Goal: Communication & Community: Share content

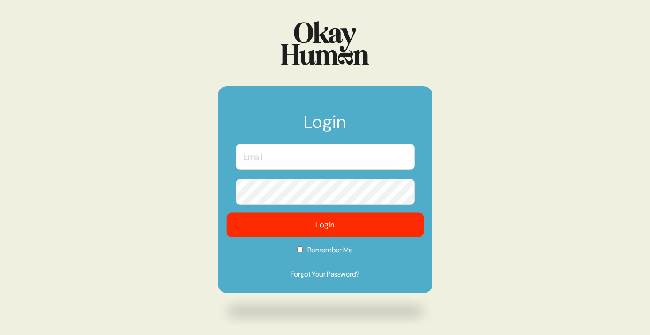
type input "[PERSON_NAME][EMAIL_ADDRESS][DOMAIN_NAME]"
click at [343, 227] on button "Login" at bounding box center [324, 225] width 197 height 24
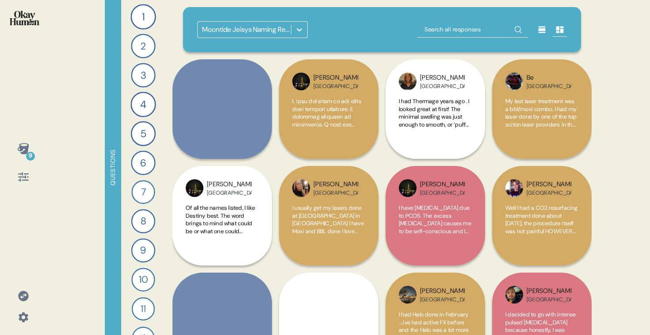
click at [260, 38] on div "Moontide Jeisys Naming Research - Consumers" at bounding box center [252, 29] width 110 height 17
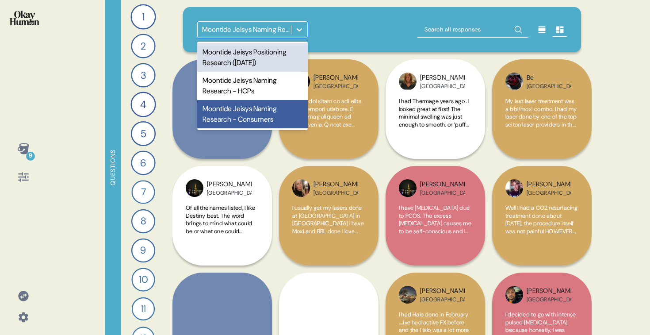
click at [257, 58] on div "Moontide Jeisys Positioning Research ([DATE])" at bounding box center [252, 57] width 110 height 28
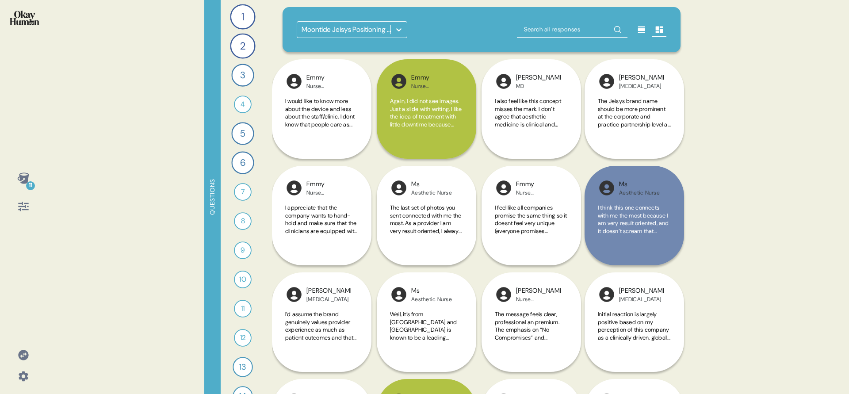
click at [109, 103] on div "11 Questions 1 Can you tell me your most recommended energy-based aesthetics tr…" at bounding box center [424, 197] width 849 height 394
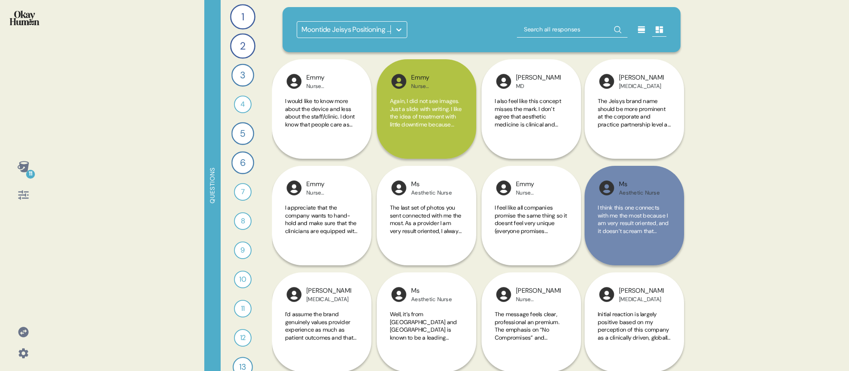
click at [19, 334] on icon at bounding box center [24, 353] width 10 height 10
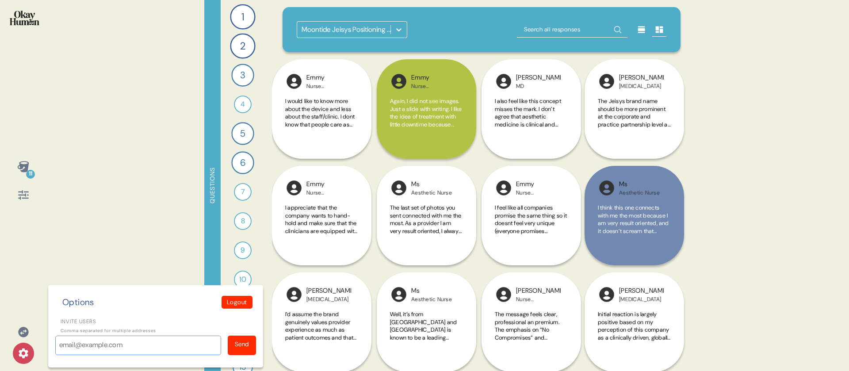
click at [79, 334] on input "Invite users" at bounding box center [138, 344] width 166 height 19
paste input "[EMAIL_ADDRESS][DOMAIN_NAME]"
type input "[EMAIL_ADDRESS][DOMAIN_NAME]"
click at [243, 334] on div "Send" at bounding box center [242, 343] width 14 height 9
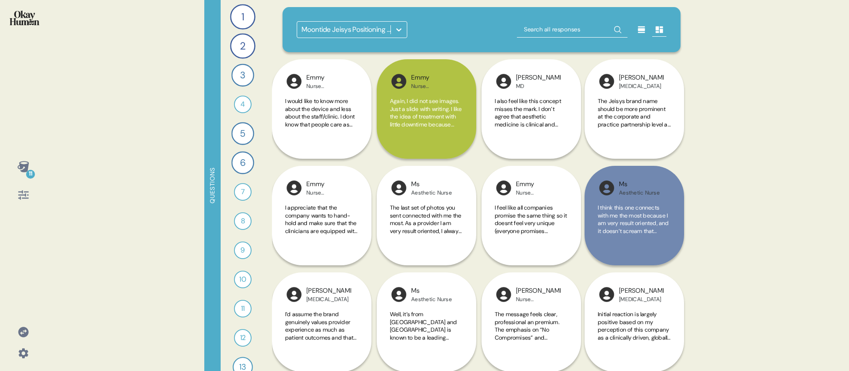
click at [28, 334] on icon at bounding box center [23, 353] width 12 height 12
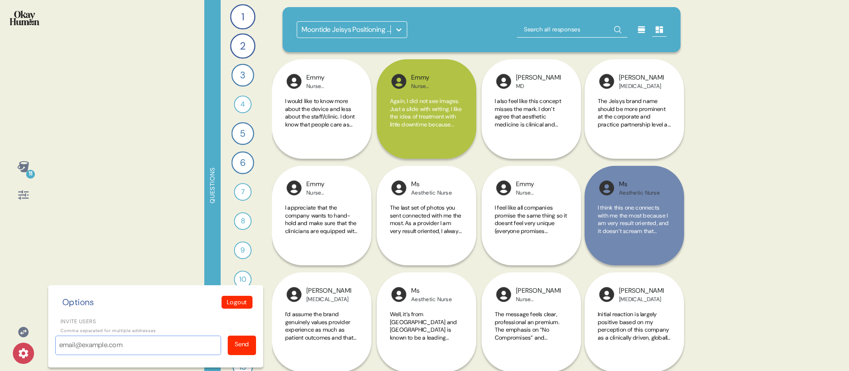
click at [96, 334] on input "Invite users" at bounding box center [138, 344] width 166 height 19
paste input "[EMAIL_ADDRESS][DOMAIN_NAME]"
type input "[EMAIL_ADDRESS][DOMAIN_NAME]"
click at [248, 334] on div "Send" at bounding box center [242, 343] width 14 height 9
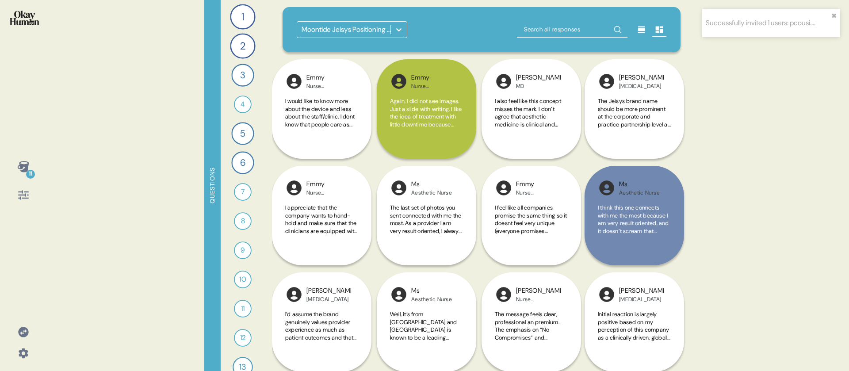
click at [23, 168] on icon at bounding box center [22, 166] width 11 height 11
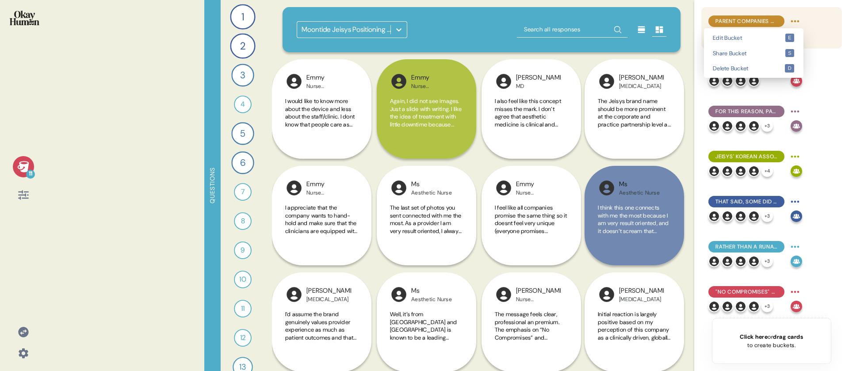
click at [649, 20] on html "Successfully invited 1 users: pcousi.... ✖︎ 11 Questions 1 Can you tell me your…" at bounding box center [424, 185] width 849 height 371
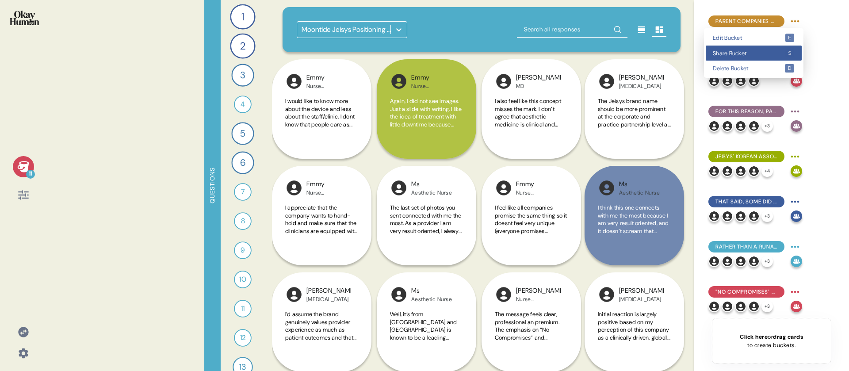
click at [649, 56] on span "Share Bucket" at bounding box center [748, 53] width 72 height 6
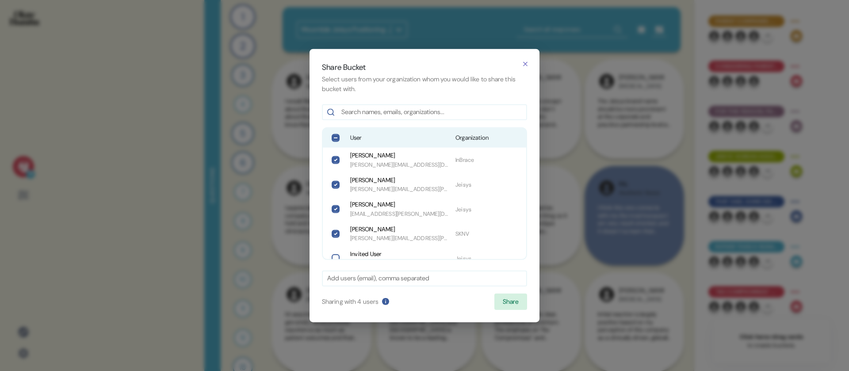
click at [372, 139] on span "User" at bounding box center [399, 137] width 98 height 9
click at [512, 304] on button "Share" at bounding box center [510, 301] width 33 height 17
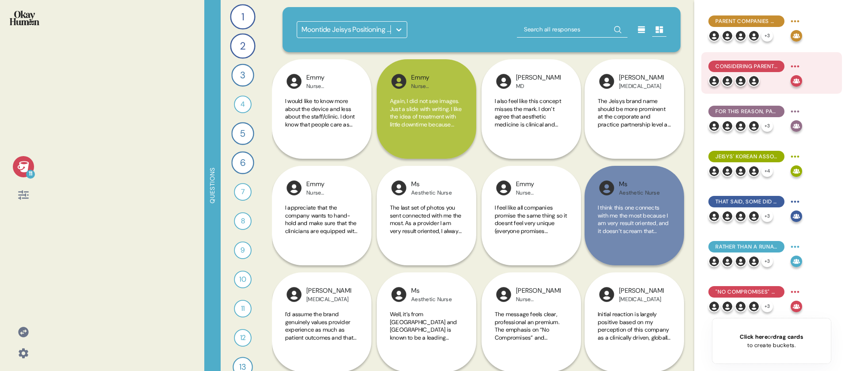
click at [649, 65] on html "11 Questions 1 Can you tell me your most recommended energy-based aesthetics tr…" at bounding box center [424, 185] width 849 height 371
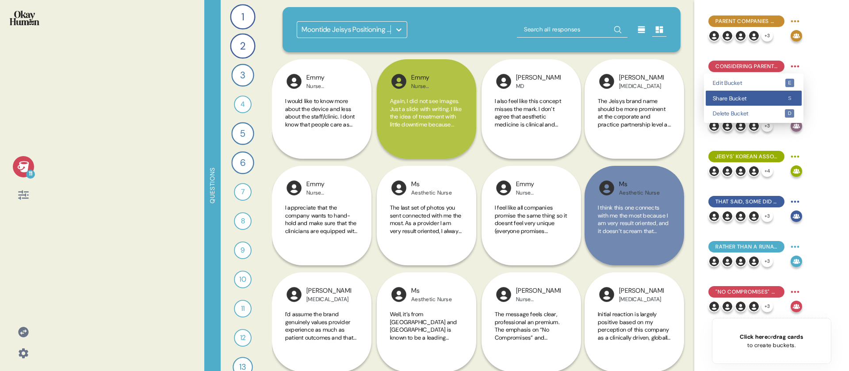
click at [649, 97] on span "Share Bucket" at bounding box center [748, 98] width 72 height 6
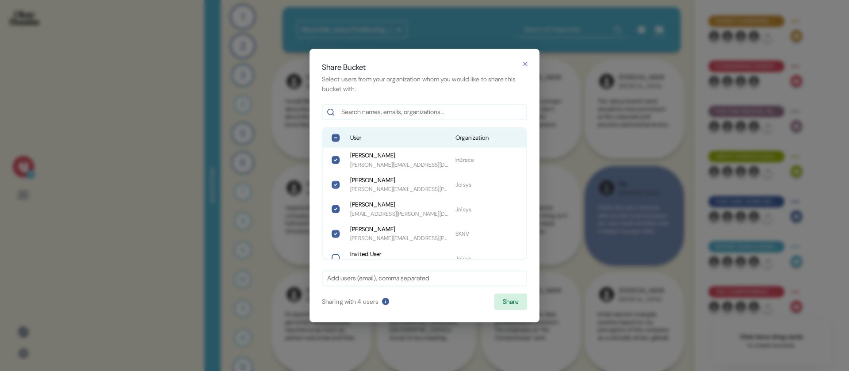
click at [431, 135] on span "User" at bounding box center [399, 137] width 98 height 9
click at [507, 303] on button "Share" at bounding box center [510, 301] width 33 height 17
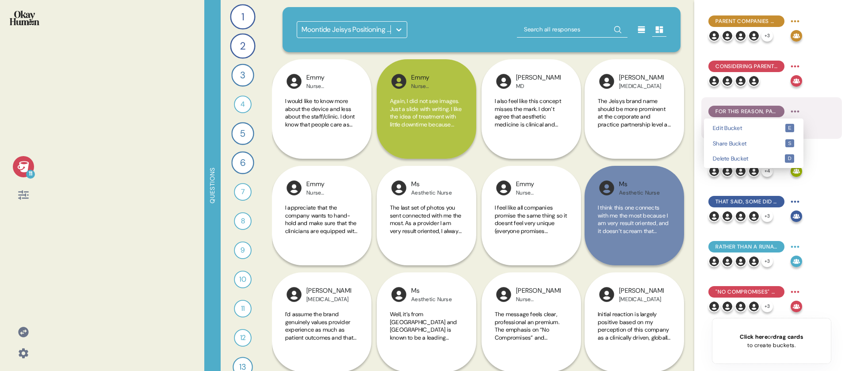
click at [649, 111] on html "11 Questions 1 Can you tell me your most recommended energy-based aesthetics tr…" at bounding box center [424, 185] width 849 height 371
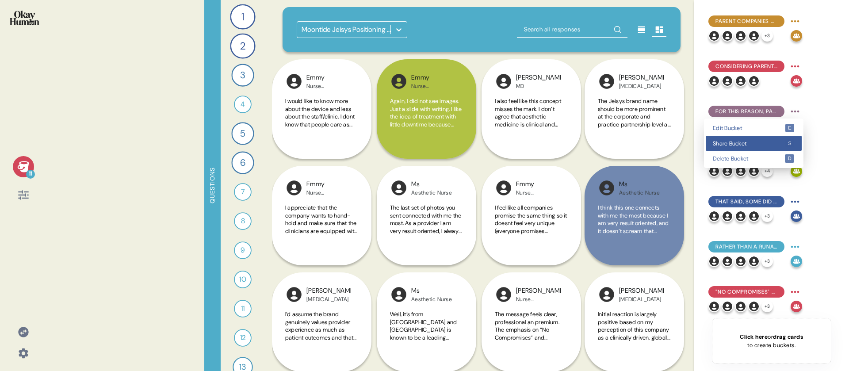
click at [649, 144] on span "Share Bucket" at bounding box center [748, 144] width 72 height 6
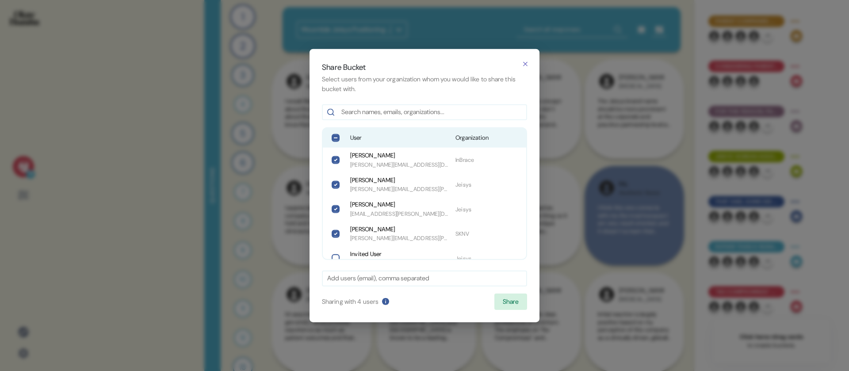
click at [422, 139] on span "User" at bounding box center [399, 137] width 98 height 9
click at [513, 299] on button "Share" at bounding box center [510, 301] width 33 height 17
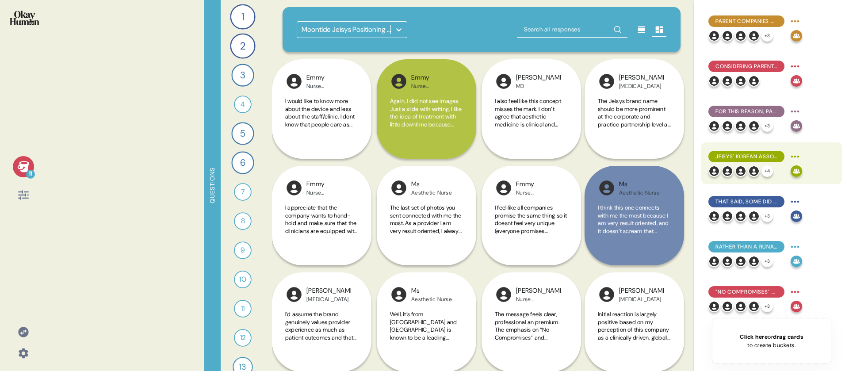
click at [649, 154] on html "11 Questions 1 Can you tell me your most recommended energy-based aesthetics tr…" at bounding box center [424, 185] width 849 height 371
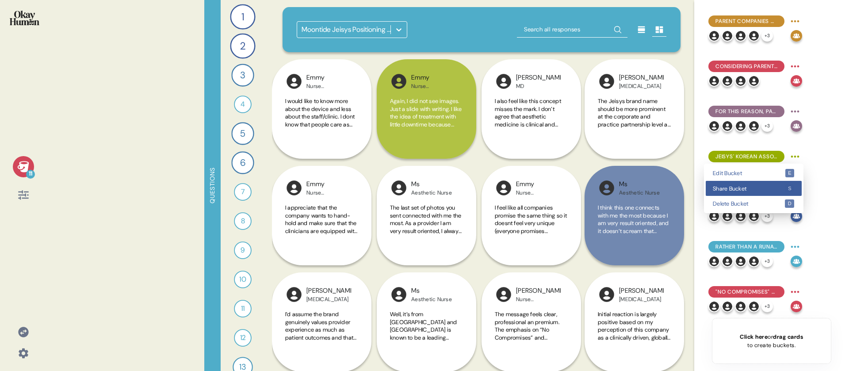
click at [649, 188] on span "Share Bucket" at bounding box center [748, 189] width 72 height 6
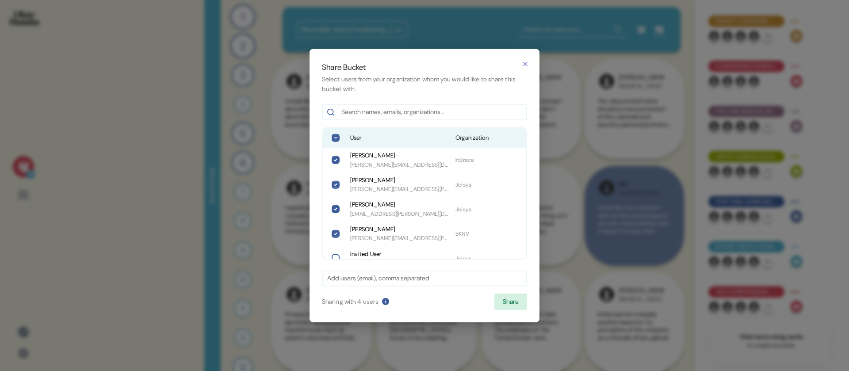
click at [444, 141] on div "User Organization" at bounding box center [424, 137] width 203 height 19
click at [519, 305] on button "Share" at bounding box center [510, 301] width 33 height 17
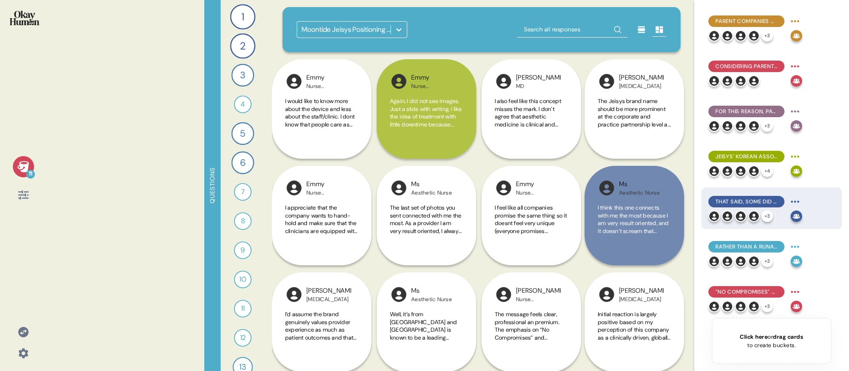
click at [649, 201] on html "11 Questions 1 Can you tell me your most recommended energy-based aesthetics tr…" at bounding box center [424, 185] width 849 height 371
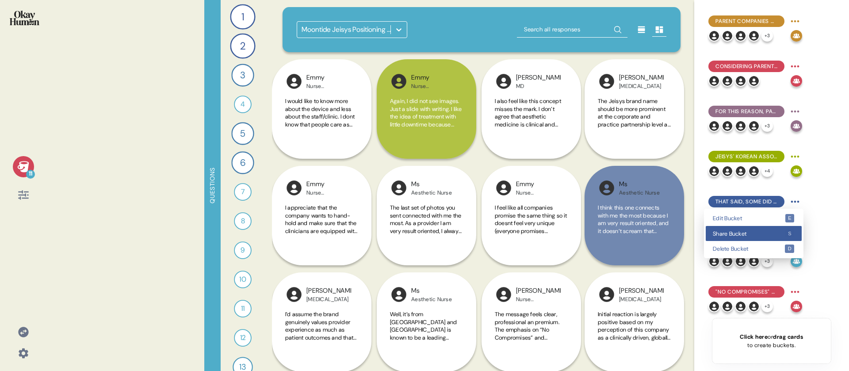
click at [649, 236] on span "Share Bucket" at bounding box center [748, 234] width 72 height 6
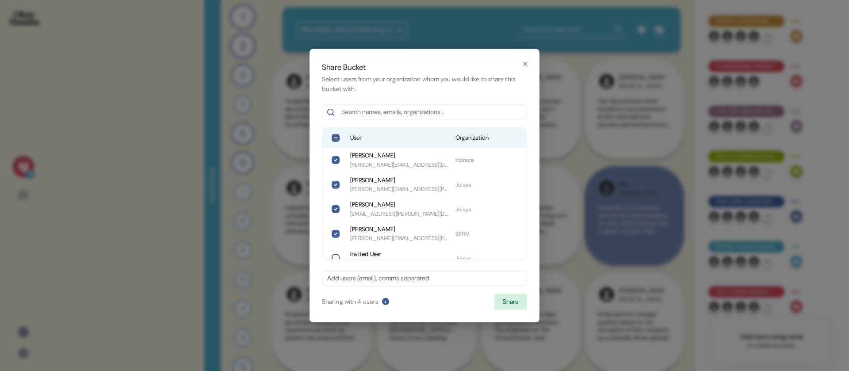
click at [357, 134] on span "User" at bounding box center [399, 137] width 98 height 9
click at [506, 294] on button "Share" at bounding box center [510, 301] width 33 height 17
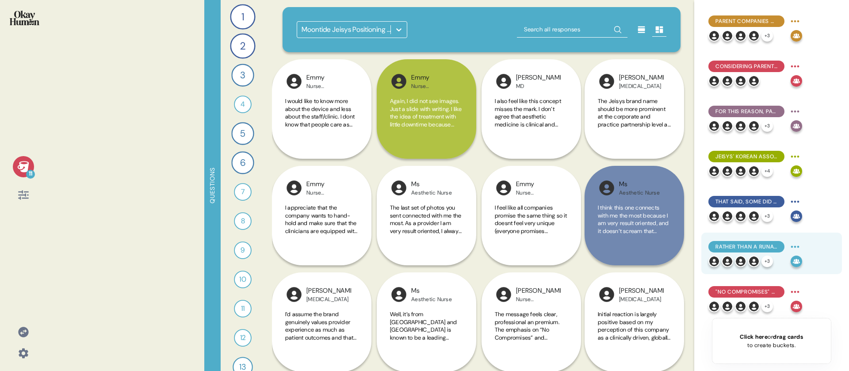
click at [649, 247] on html "11 Questions 1 Can you tell me your most recommended energy-based aesthetics tr…" at bounding box center [424, 185] width 849 height 371
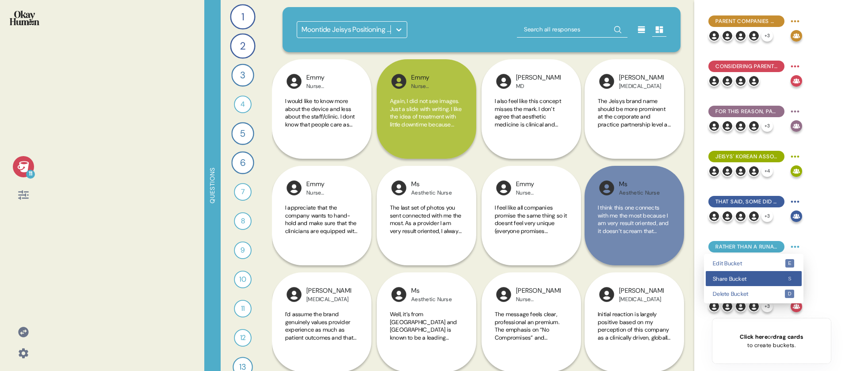
click at [649, 272] on div "Share Bucket s" at bounding box center [753, 278] width 96 height 15
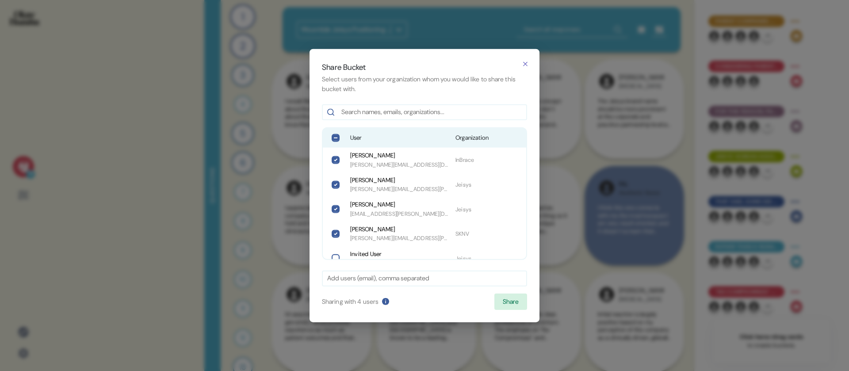
click at [353, 134] on span "User" at bounding box center [399, 137] width 98 height 9
drag, startPoint x: 509, startPoint y: 297, endPoint x: 513, endPoint y: 297, distance: 4.4
click at [509, 297] on button "Share" at bounding box center [510, 301] width 33 height 17
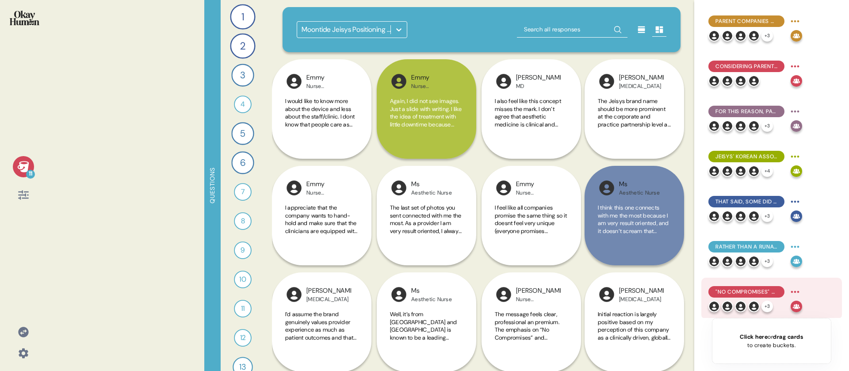
click at [649, 291] on html "11 Questions 1 Can you tell me your most recommended energy-based aesthetics tr…" at bounding box center [424, 185] width 849 height 371
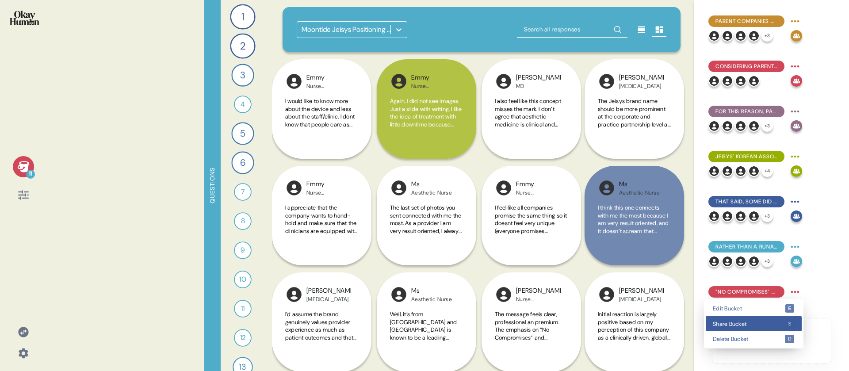
click at [649, 318] on div "Share Bucket s" at bounding box center [753, 323] width 96 height 15
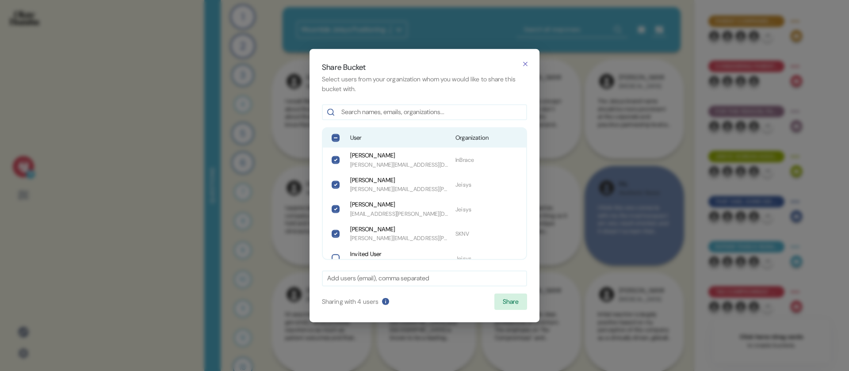
click at [386, 139] on span "User" at bounding box center [399, 137] width 98 height 9
click at [514, 300] on button "Share" at bounding box center [510, 301] width 33 height 17
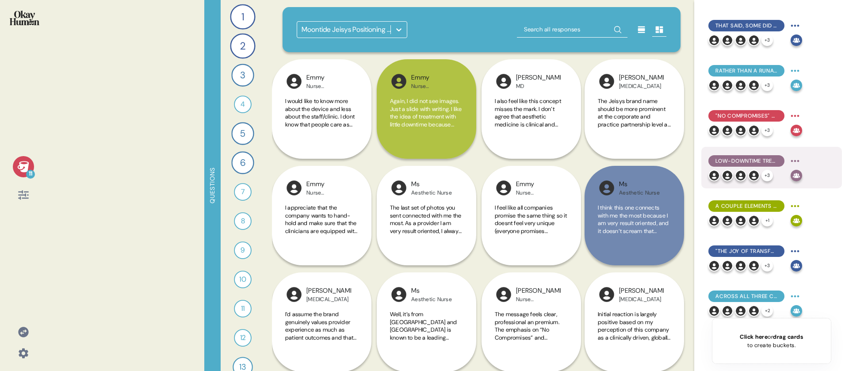
scroll to position [182, 0]
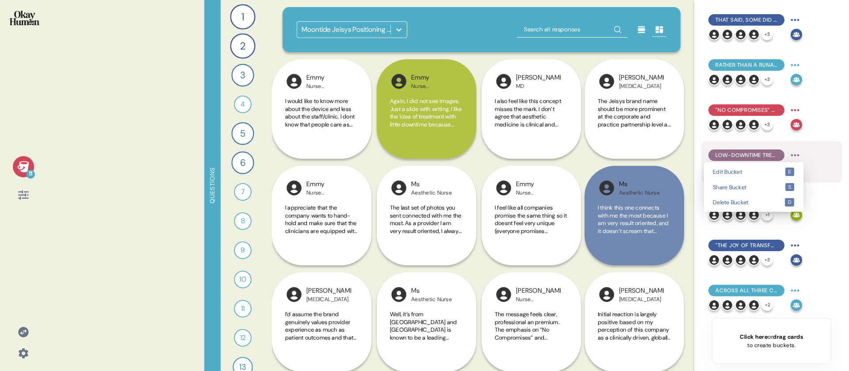
click at [649, 155] on html "11 Questions 1 Can you tell me your most recommended energy-based aesthetics tr…" at bounding box center [424, 185] width 849 height 371
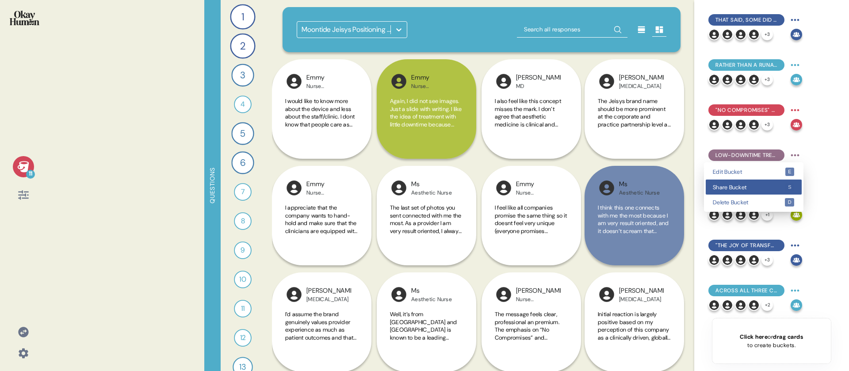
click at [649, 190] on div "Share Bucket s" at bounding box center [753, 186] width 96 height 15
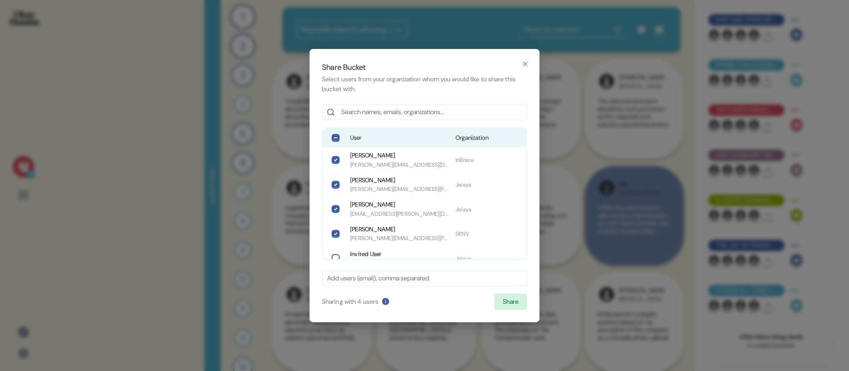
click at [390, 132] on div "User Organization" at bounding box center [424, 137] width 203 height 19
click at [510, 300] on button "Share" at bounding box center [510, 301] width 33 height 17
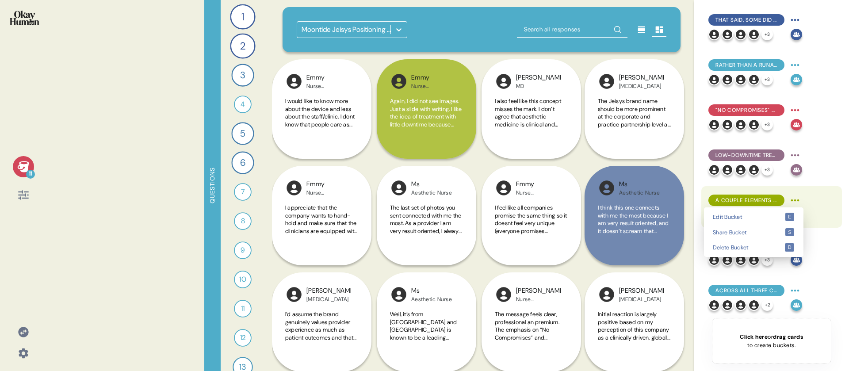
click at [649, 200] on html "11 Questions 1 Can you tell me your most recommended energy-based aesthetics tr…" at bounding box center [424, 185] width 849 height 371
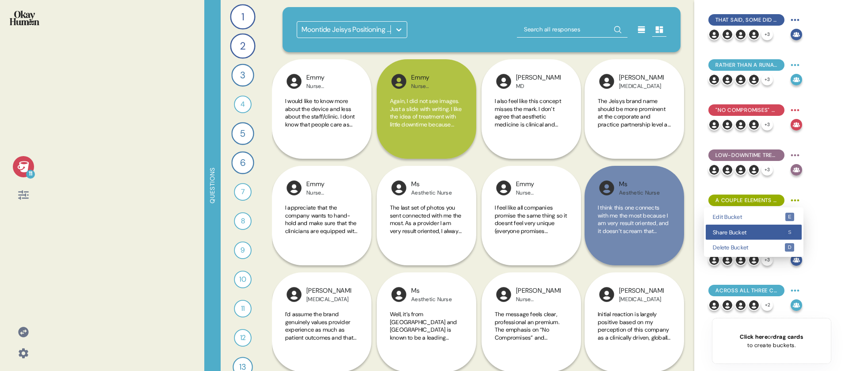
drag, startPoint x: 761, startPoint y: 228, endPoint x: 735, endPoint y: 223, distance: 26.5
click at [649, 228] on div "Share Bucket s" at bounding box center [753, 232] width 96 height 15
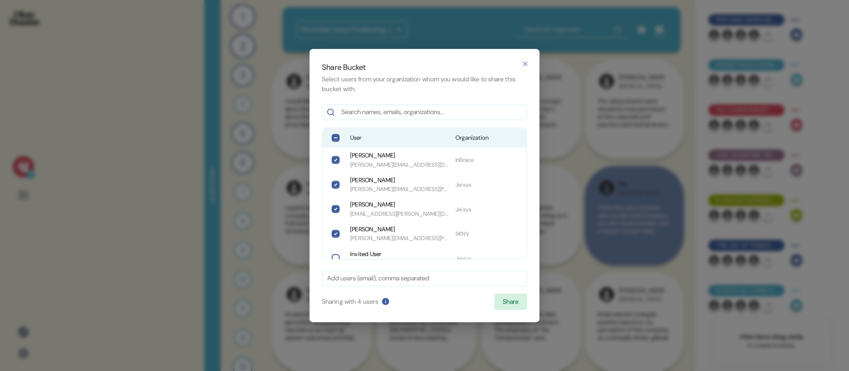
click at [389, 140] on span "User" at bounding box center [399, 137] width 98 height 9
click at [507, 296] on button "Share" at bounding box center [510, 301] width 33 height 17
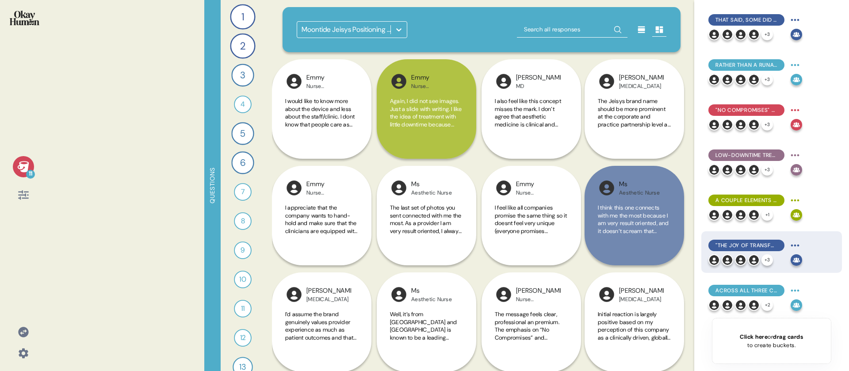
click at [649, 241] on html "11 Questions 1 Can you tell me your most recommended energy-based aesthetics tr…" at bounding box center [424, 185] width 849 height 371
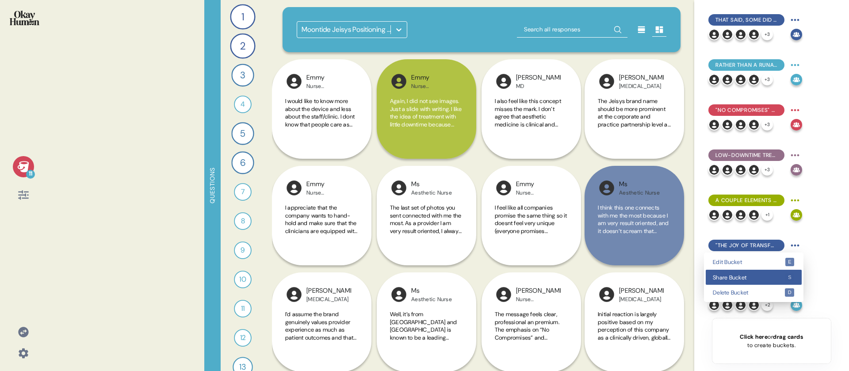
click at [649, 272] on div "Share Bucket s" at bounding box center [753, 277] width 96 height 15
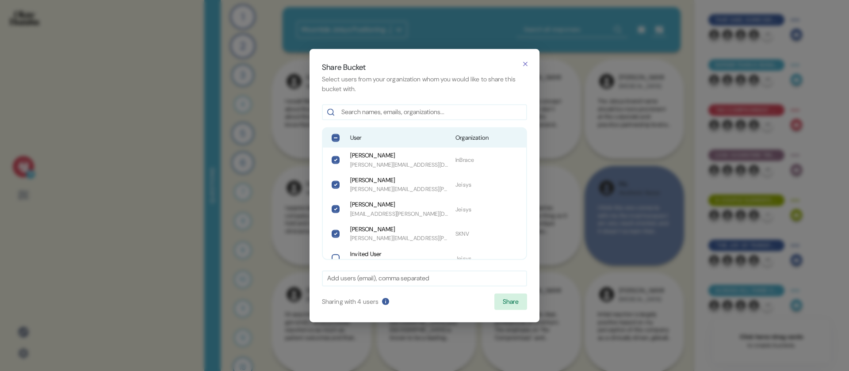
click at [398, 137] on span "User" at bounding box center [399, 137] width 98 height 9
click at [495, 294] on button "Share" at bounding box center [510, 301] width 33 height 17
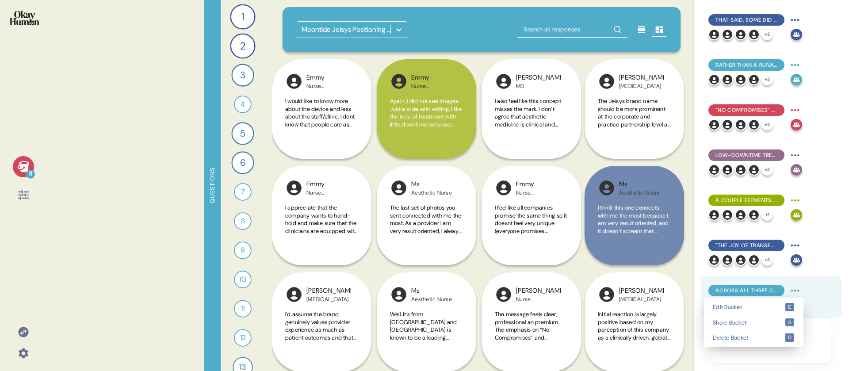
click at [649, 287] on html "11 Questions 1 Can you tell me your most recommended energy-based aesthetics tr…" at bounding box center [424, 185] width 849 height 371
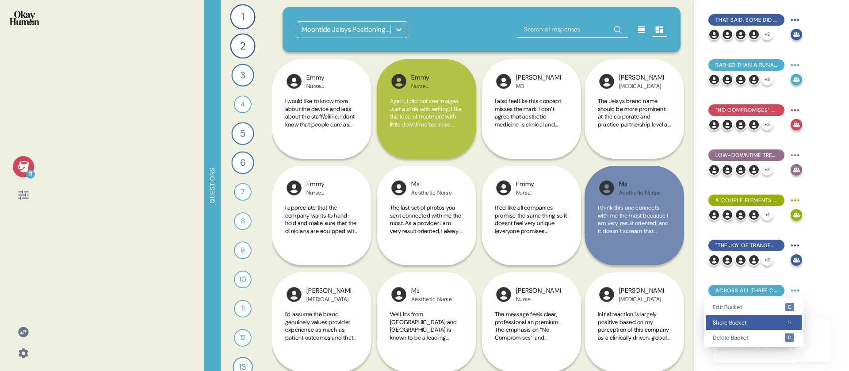
click at [649, 321] on span "Share Bucket" at bounding box center [748, 323] width 72 height 6
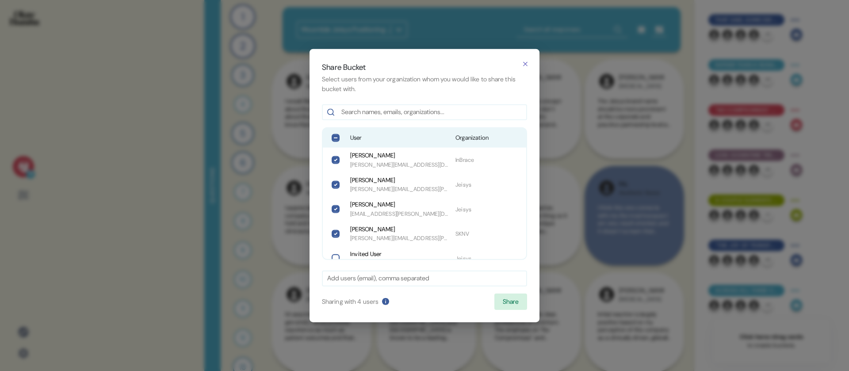
click at [376, 142] on span "User" at bounding box center [399, 137] width 98 height 9
drag, startPoint x: 518, startPoint y: 304, endPoint x: 520, endPoint y: 280, distance: 23.5
click at [518, 304] on button "Share" at bounding box center [510, 301] width 33 height 17
